Goal: Obtain resource: Obtain resource

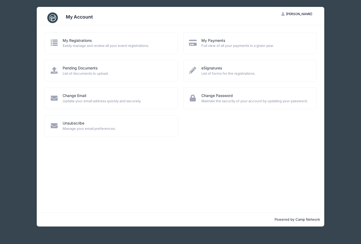
click at [75, 42] on link "My Registrations" at bounding box center [77, 41] width 29 height 6
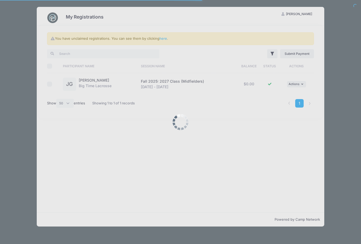
select select "50"
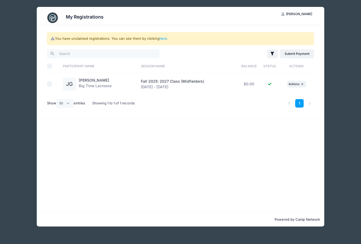
click at [100, 78] on link "[PERSON_NAME]" at bounding box center [94, 80] width 30 height 4
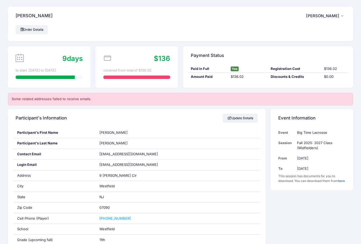
click at [325, 17] on span "[PERSON_NAME]" at bounding box center [322, 15] width 33 height 5
click at [315, 29] on link "My Account" at bounding box center [312, 30] width 61 height 10
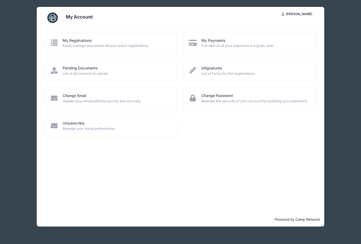
click at [72, 71] on link "Pending Documents" at bounding box center [80, 68] width 35 height 6
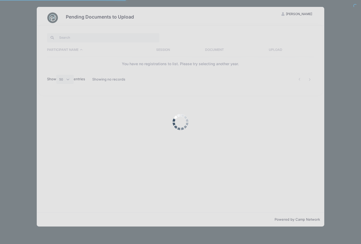
select select "50"
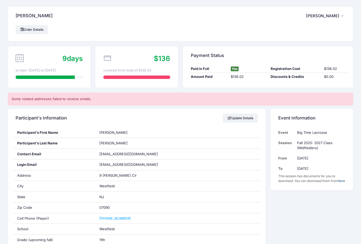
click at [338, 183] on link "here" at bounding box center [341, 181] width 7 height 4
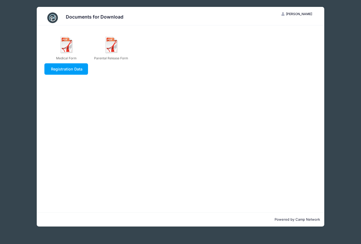
click at [60, 46] on img at bounding box center [66, 44] width 17 height 17
click at [65, 69] on link "Registration Data" at bounding box center [66, 68] width 44 height 11
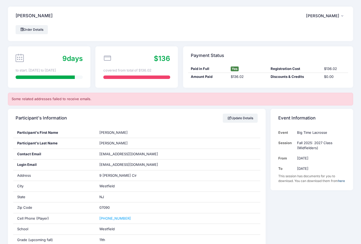
click at [333, 16] on span "[PERSON_NAME]" at bounding box center [322, 15] width 33 height 5
click at [329, 29] on link "My Account" at bounding box center [312, 30] width 61 height 10
click at [338, 183] on link "here" at bounding box center [341, 181] width 7 height 4
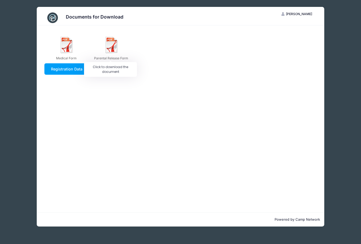
click at [107, 45] on img at bounding box center [111, 44] width 17 height 17
